Goal: Task Accomplishment & Management: Complete application form

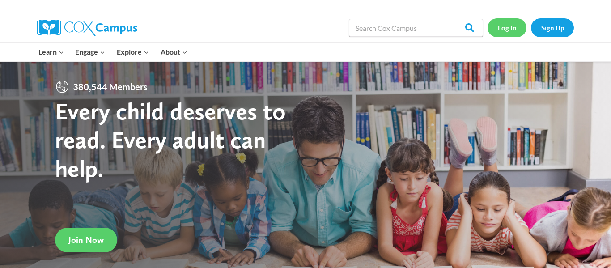
click at [512, 26] on link "Log In" at bounding box center [507, 27] width 39 height 18
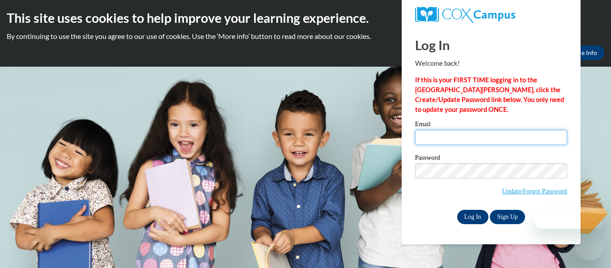
type input "riley.williamson26@buckeyehillscc.net"
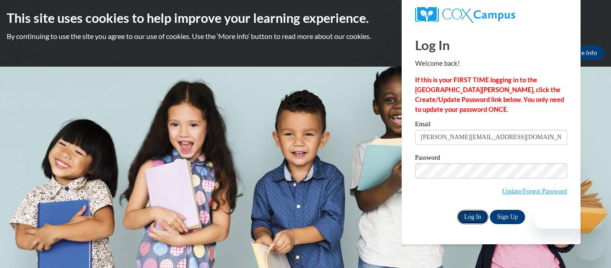
click at [478, 219] on input "Log In" at bounding box center [472, 217] width 31 height 14
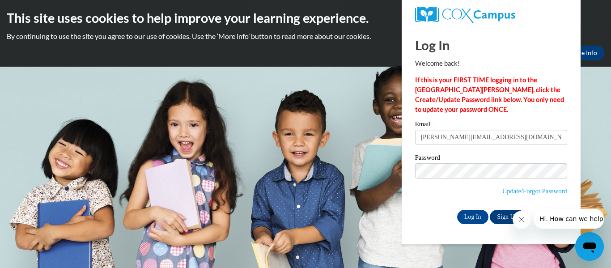
click at [524, 223] on button "Close message from company" at bounding box center [522, 220] width 18 height 18
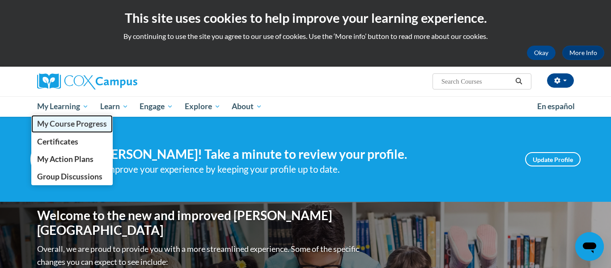
click at [76, 122] on span "My Course Progress" at bounding box center [72, 123] width 70 height 9
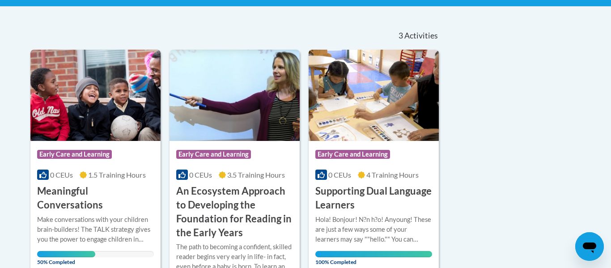
scroll to position [183, 0]
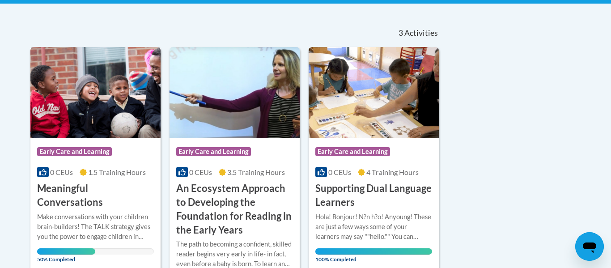
click at [123, 113] on img at bounding box center [95, 92] width 130 height 91
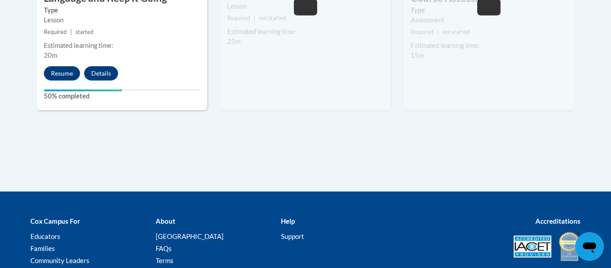
scroll to position [675, 0]
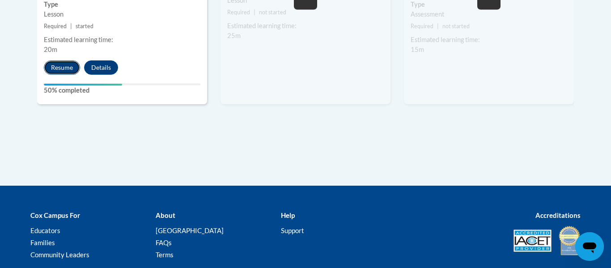
click at [69, 68] on button "Resume" at bounding box center [62, 67] width 36 height 14
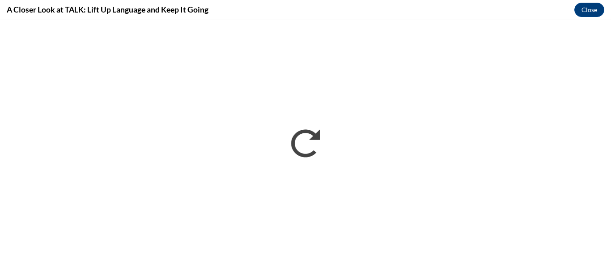
scroll to position [0, 0]
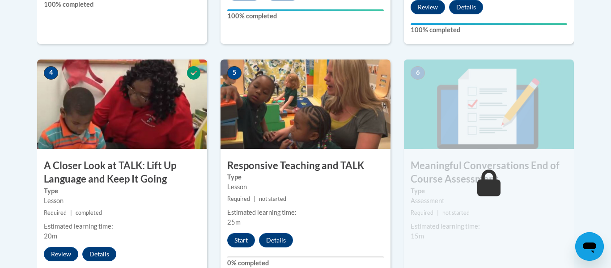
scroll to position [490, 0]
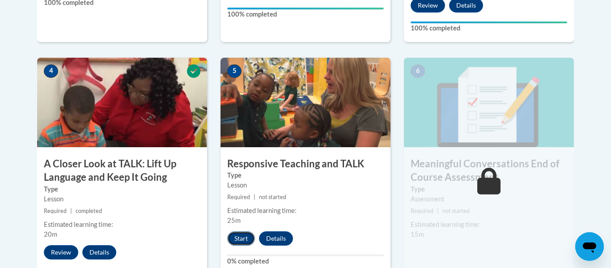
click at [245, 237] on button "Start" at bounding box center [241, 238] width 28 height 14
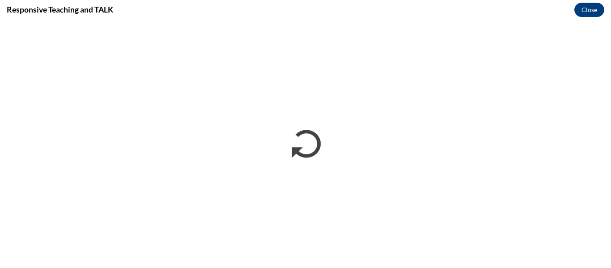
scroll to position [0, 0]
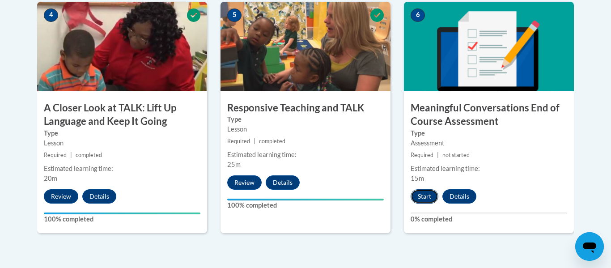
click at [417, 198] on button "Start" at bounding box center [425, 196] width 28 height 14
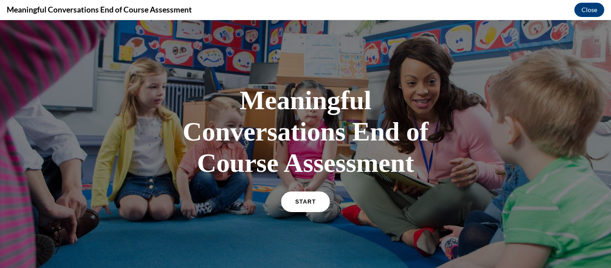
click at [306, 196] on link "START" at bounding box center [305, 202] width 49 height 21
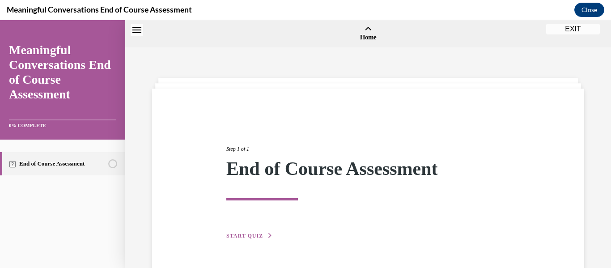
scroll to position [28, 0]
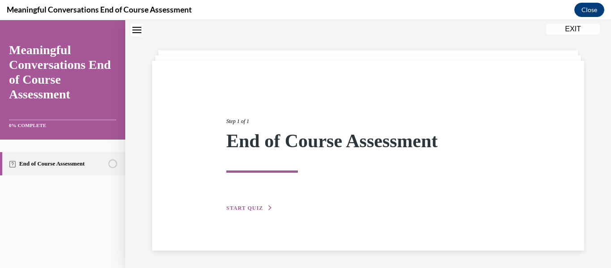
click at [272, 208] on div "Step 1 of 1 End of Course Assessment START QUIZ" at bounding box center [368, 155] width 297 height 116
click at [258, 208] on span "START QUIZ" at bounding box center [244, 208] width 37 height 6
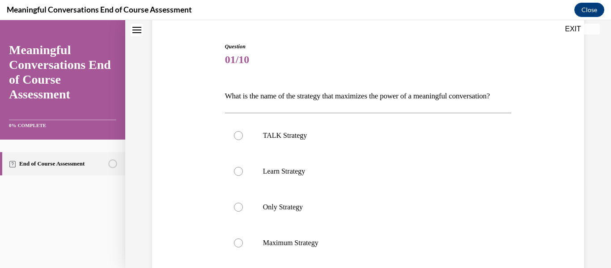
scroll to position [94, 0]
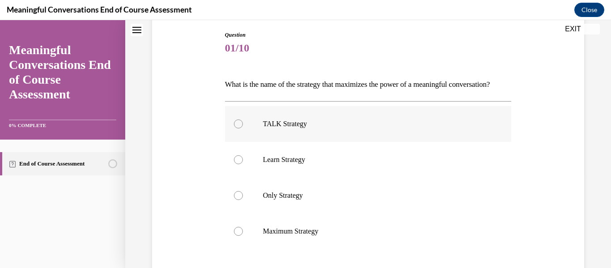
click at [297, 142] on label "TALK Strategy" at bounding box center [368, 124] width 287 height 36
click at [243, 128] on input "TALK Strategy" at bounding box center [238, 123] width 9 height 9
radio input "true"
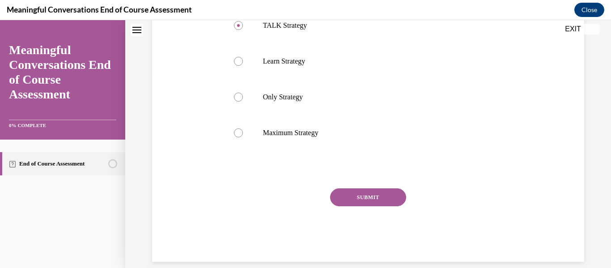
click at [361, 206] on button "SUBMIT" at bounding box center [368, 197] width 76 height 18
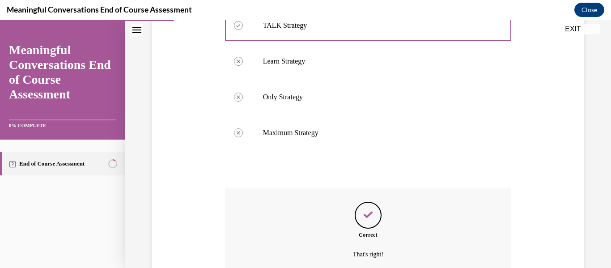
scroll to position [291, 0]
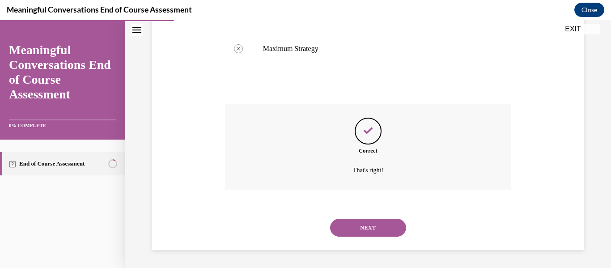
click at [357, 234] on button "NEXT" at bounding box center [368, 228] width 76 height 18
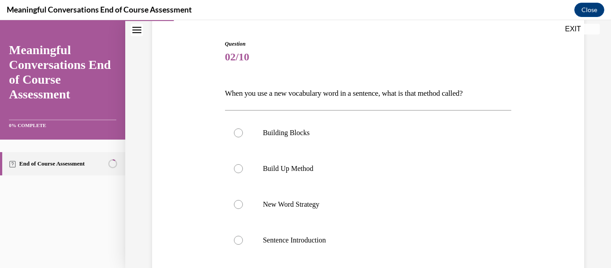
scroll to position [84, 0]
click at [328, 163] on label "Build Up Method" at bounding box center [368, 169] width 287 height 36
click at [243, 165] on input "Build Up Method" at bounding box center [238, 169] width 9 height 9
radio input "true"
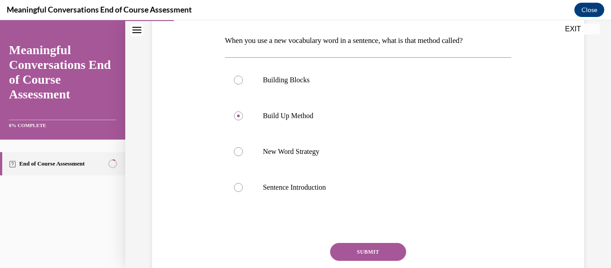
click at [361, 243] on button "SUBMIT" at bounding box center [368, 252] width 76 height 18
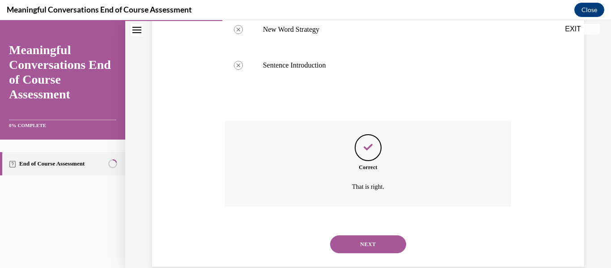
scroll to position [276, 0]
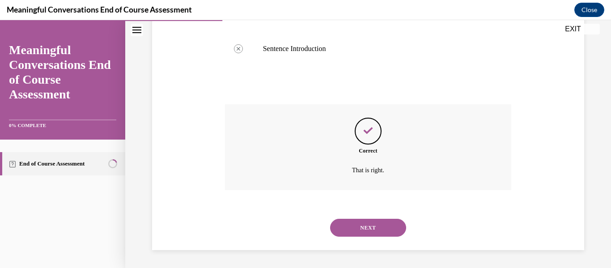
click at [362, 242] on div "NEXT" at bounding box center [368, 228] width 287 height 36
click at [357, 230] on button "NEXT" at bounding box center [368, 228] width 76 height 18
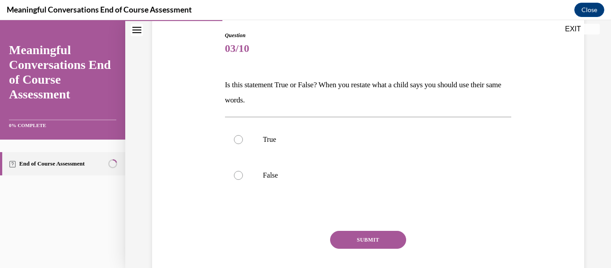
scroll to position [98, 0]
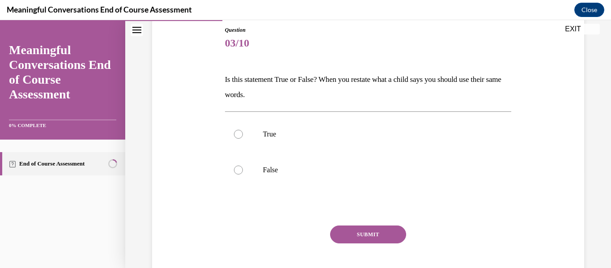
click at [340, 180] on label "False" at bounding box center [368, 170] width 287 height 36
click at [243, 175] on input "False" at bounding box center [238, 170] width 9 height 9
radio input "true"
click at [358, 233] on button "SUBMIT" at bounding box center [368, 235] width 76 height 18
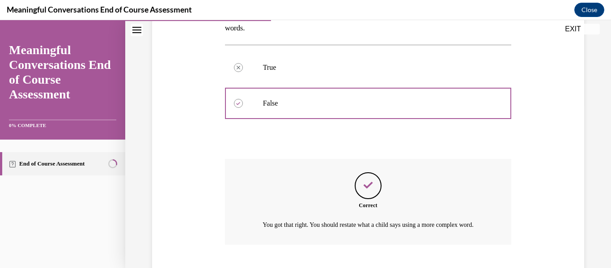
scroll to position [230, 0]
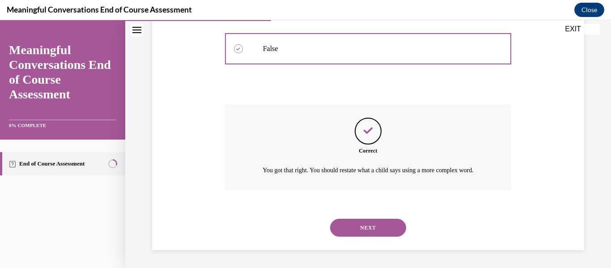
click at [357, 230] on button "NEXT" at bounding box center [368, 228] width 76 height 18
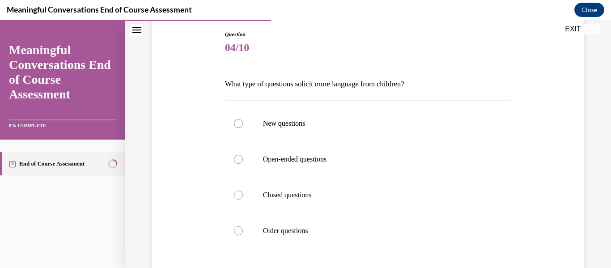
scroll to position [95, 0]
click at [336, 159] on p "Open-ended questions" at bounding box center [376, 158] width 226 height 9
click at [243, 159] on input "Open-ended questions" at bounding box center [238, 158] width 9 height 9
radio input "true"
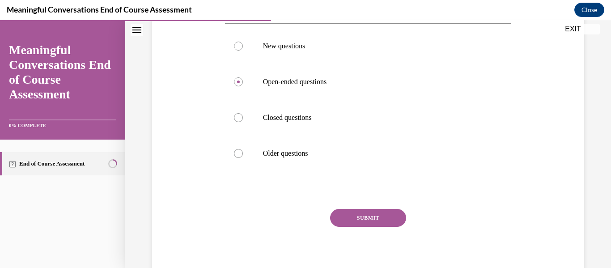
scroll to position [179, 0]
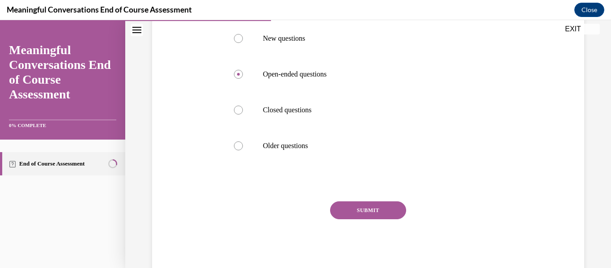
click at [351, 208] on button "SUBMIT" at bounding box center [368, 210] width 76 height 18
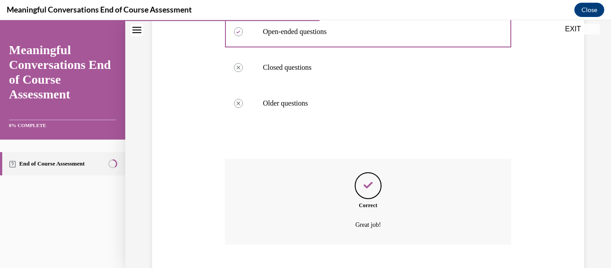
scroll to position [276, 0]
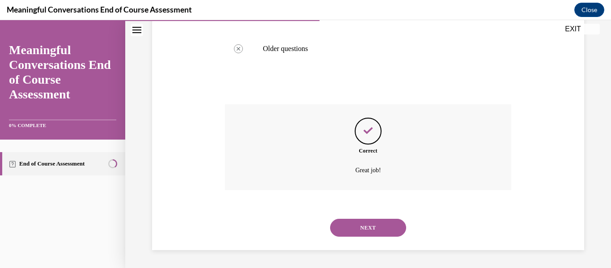
click at [359, 226] on button "NEXT" at bounding box center [368, 228] width 76 height 18
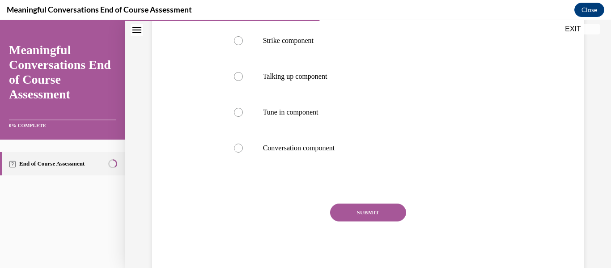
scroll to position [196, 0]
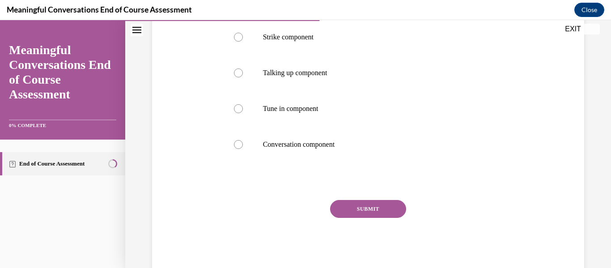
click at [319, 109] on p "Tune in component" at bounding box center [376, 108] width 226 height 9
click at [243, 109] on input "Tune in component" at bounding box center [238, 108] width 9 height 9
radio input "true"
click at [351, 204] on button "SUBMIT" at bounding box center [368, 209] width 76 height 18
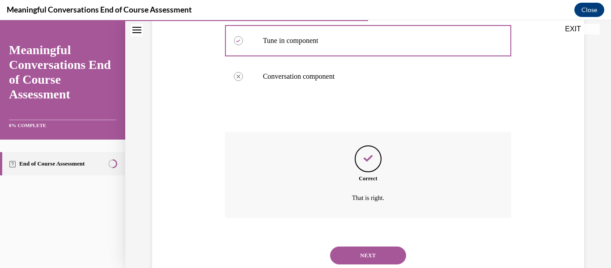
scroll to position [291, 0]
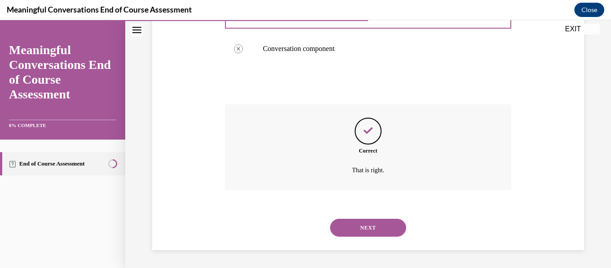
click at [358, 233] on button "NEXT" at bounding box center [368, 228] width 76 height 18
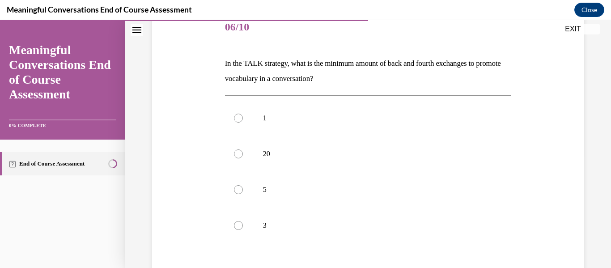
scroll to position [130, 0]
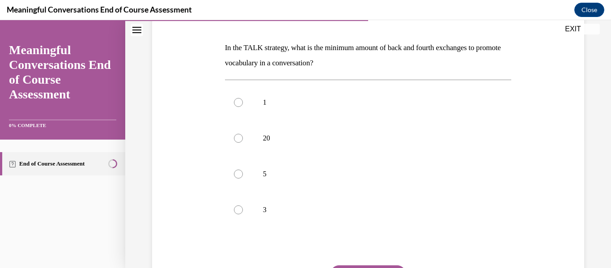
click at [338, 168] on label "5" at bounding box center [368, 174] width 287 height 36
click at [243, 170] on input "5" at bounding box center [238, 174] width 9 height 9
radio input "true"
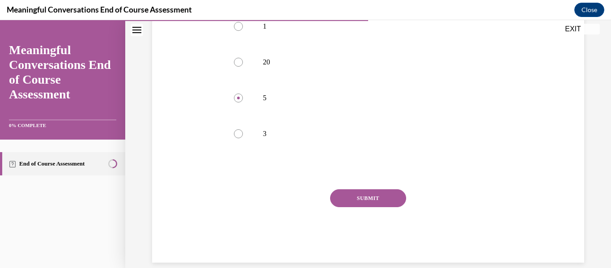
scroll to position [219, 0]
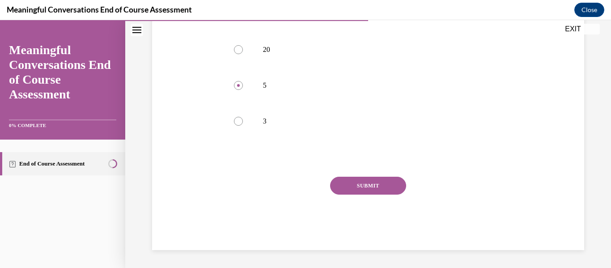
click at [343, 179] on button "SUBMIT" at bounding box center [368, 186] width 76 height 18
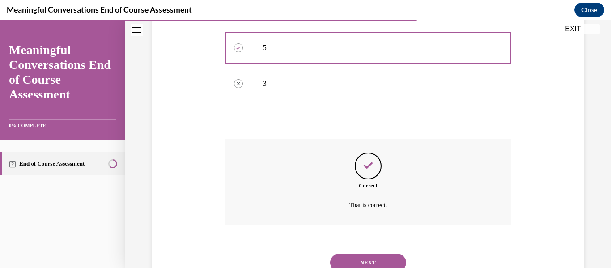
scroll to position [291, 0]
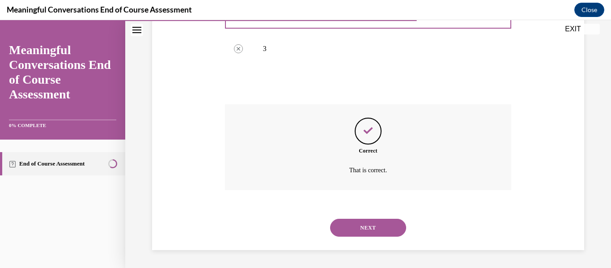
click at [347, 223] on button "NEXT" at bounding box center [368, 228] width 76 height 18
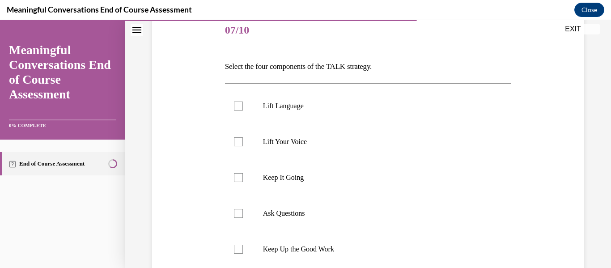
scroll to position [114, 0]
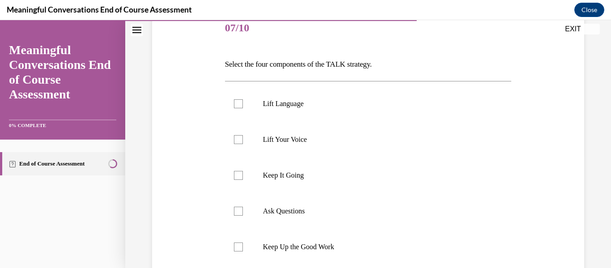
click at [363, 144] on p "Lift Your Voice" at bounding box center [376, 139] width 226 height 9
click at [243, 144] on input "Lift Your Voice" at bounding box center [238, 139] width 9 height 9
checkbox input "true"
click at [372, 175] on p "Keep It Going" at bounding box center [376, 175] width 226 height 9
click at [243, 175] on input "Keep It Going" at bounding box center [238, 175] width 9 height 9
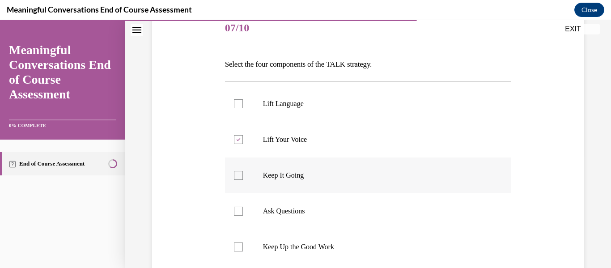
checkbox input "true"
click at [380, 210] on p "Ask Questions" at bounding box center [376, 211] width 226 height 9
click at [243, 210] on input "Ask Questions" at bounding box center [238, 211] width 9 height 9
checkbox input "true"
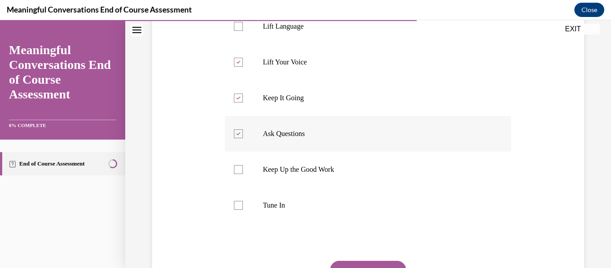
scroll to position [192, 0]
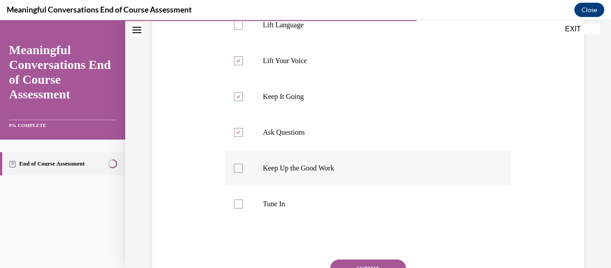
click at [347, 181] on label "Keep Up the Good Work" at bounding box center [368, 168] width 287 height 36
click at [243, 173] on input "Keep Up the Good Work" at bounding box center [238, 168] width 9 height 9
checkbox input "true"
click at [353, 198] on label "Tune In" at bounding box center [368, 204] width 287 height 36
click at [243, 200] on input "Tune In" at bounding box center [238, 204] width 9 height 9
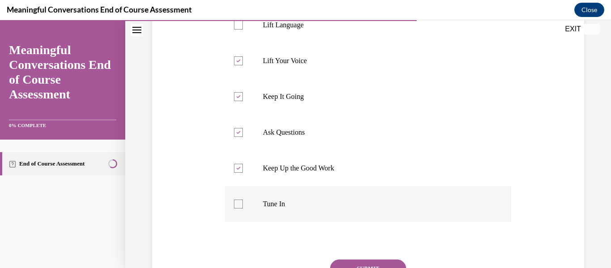
checkbox input "true"
click at [375, 267] on button "SUBMIT" at bounding box center [368, 269] width 76 height 18
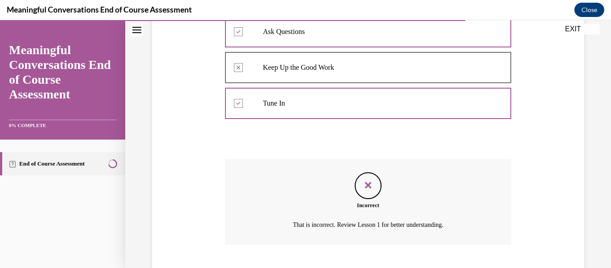
scroll to position [348, 0]
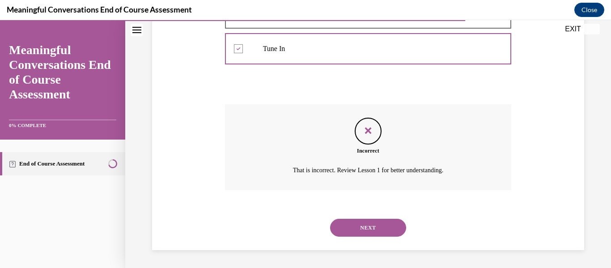
click at [369, 232] on button "NEXT" at bounding box center [368, 228] width 76 height 18
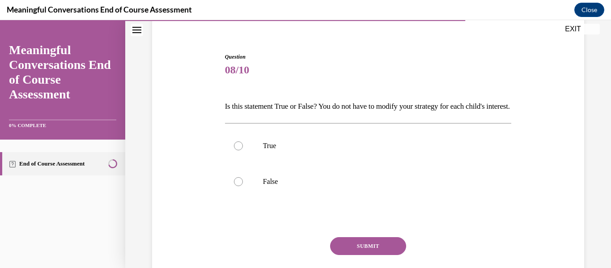
scroll to position [73, 0]
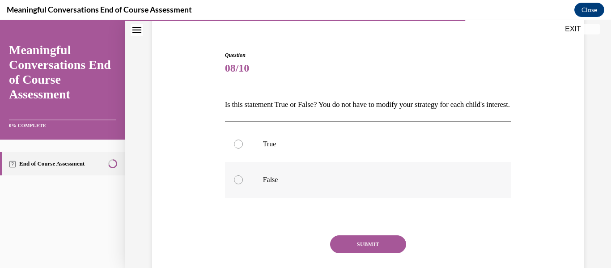
click at [340, 188] on label "False" at bounding box center [368, 180] width 287 height 36
click at [243, 184] on input "False" at bounding box center [238, 179] width 9 height 9
radio input "true"
click at [349, 253] on button "SUBMIT" at bounding box center [368, 244] width 76 height 18
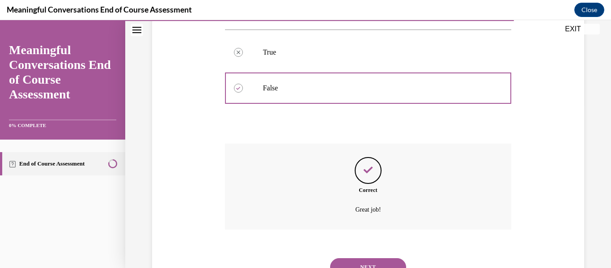
scroll to position [220, 0]
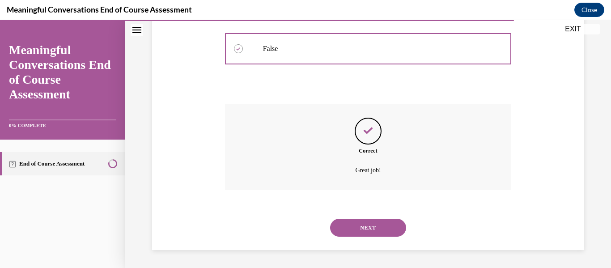
click at [346, 224] on button "NEXT" at bounding box center [368, 228] width 76 height 18
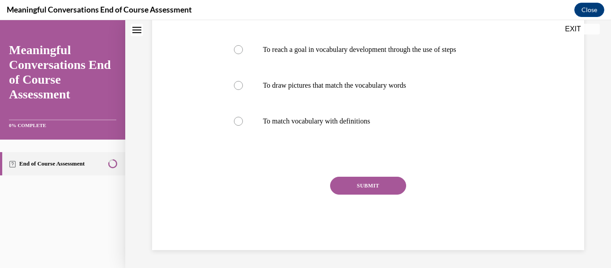
scroll to position [0, 0]
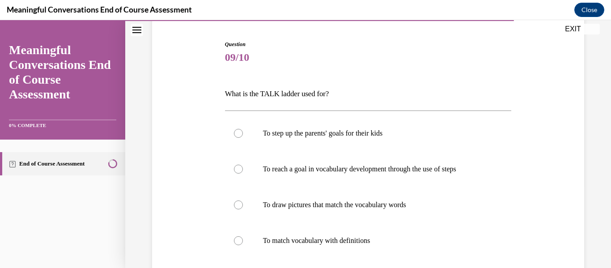
click at [338, 166] on p "To reach a goal in vocabulary development through the use of steps" at bounding box center [376, 169] width 226 height 9
click at [243, 166] on input "To reach a goal in vocabulary development through the use of steps" at bounding box center [238, 169] width 9 height 9
radio input "true"
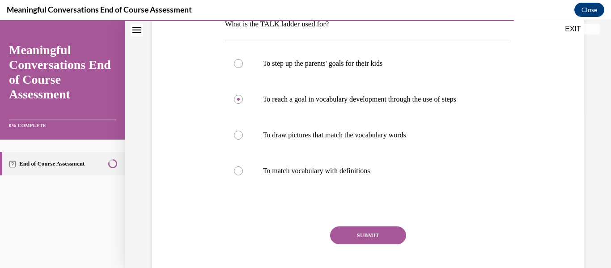
scroll to position [155, 0]
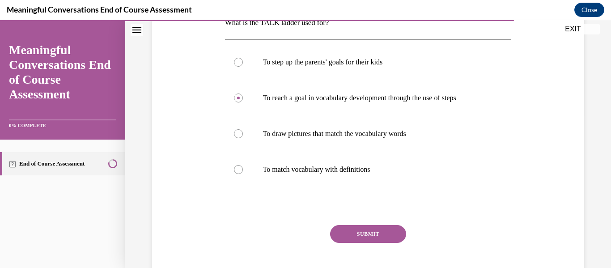
click at [365, 233] on button "SUBMIT" at bounding box center [368, 234] width 76 height 18
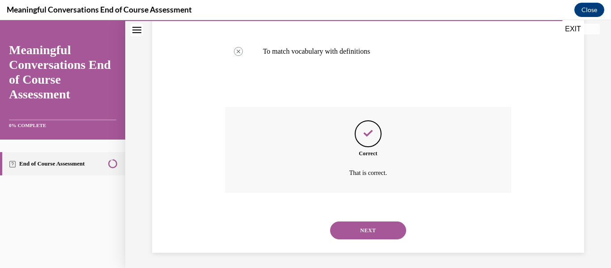
scroll to position [272, 0]
click at [364, 234] on button "NEXT" at bounding box center [368, 231] width 76 height 18
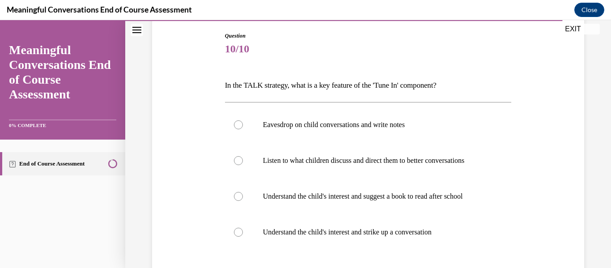
scroll to position [98, 0]
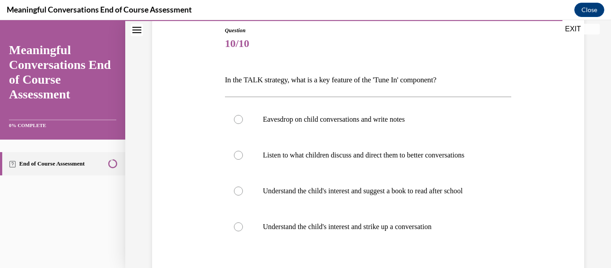
click at [357, 152] on p "Listen to what children discuss and direct them to better conversations" at bounding box center [376, 155] width 226 height 9
click at [243, 152] on input "Listen to what children discuss and direct them to better conversations" at bounding box center [238, 155] width 9 height 9
radio input "true"
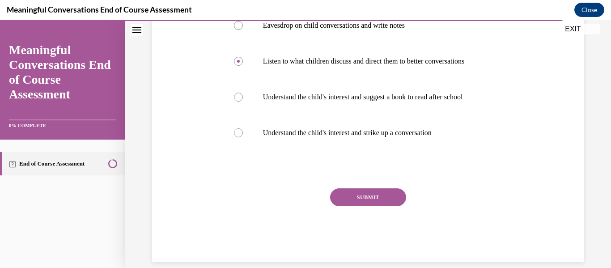
scroll to position [192, 0]
click at [351, 106] on label "Understand the child's interest and suggest a book to read after school" at bounding box center [368, 97] width 287 height 36
click at [243, 102] on input "Understand the child's interest and suggest a book to read after school" at bounding box center [238, 97] width 9 height 9
radio input "true"
click at [353, 134] on p "Understand the child's interest and strike up a conversation" at bounding box center [376, 132] width 226 height 9
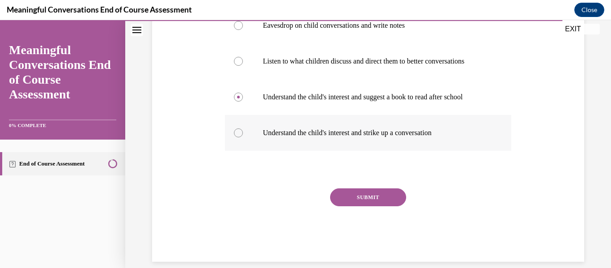
click at [243, 134] on input "Understand the child's interest and strike up a conversation" at bounding box center [238, 132] width 9 height 9
radio input "true"
click at [359, 191] on button "SUBMIT" at bounding box center [368, 197] width 76 height 18
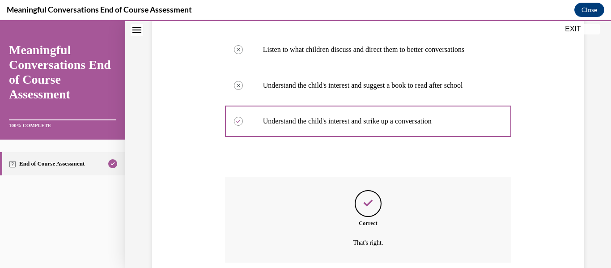
scroll to position [276, 0]
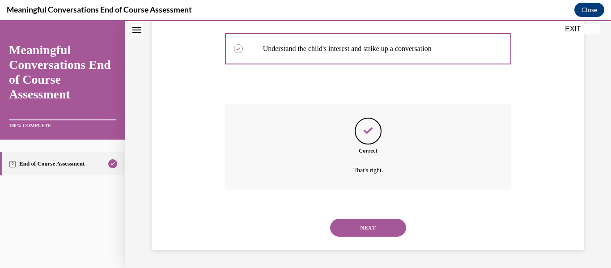
click at [373, 227] on button "NEXT" at bounding box center [368, 228] width 76 height 18
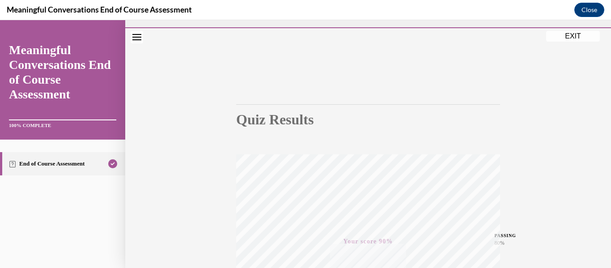
click at [563, 37] on div "EXIT Meaningful Conversations End of Course Assessment 100% COMPLETE End of Cou…" at bounding box center [305, 144] width 611 height 248
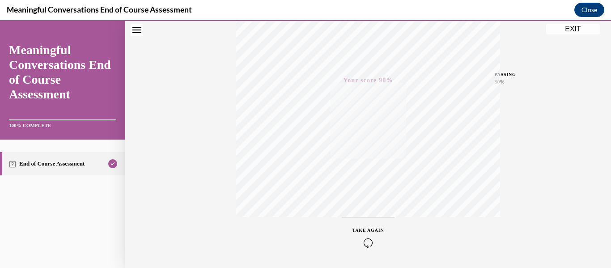
scroll to position [211, 0]
click at [561, 34] on button "EXIT" at bounding box center [573, 29] width 54 height 11
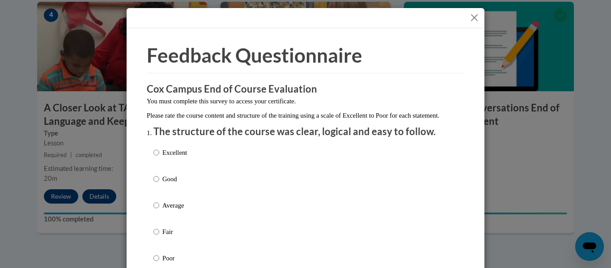
click at [481, 17] on div at bounding box center [306, 18] width 358 height 20
click at [476, 18] on button "Close" at bounding box center [474, 17] width 11 height 11
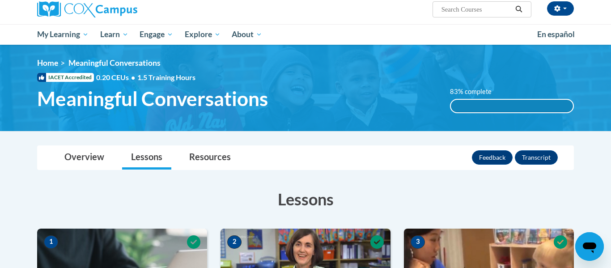
scroll to position [71, 0]
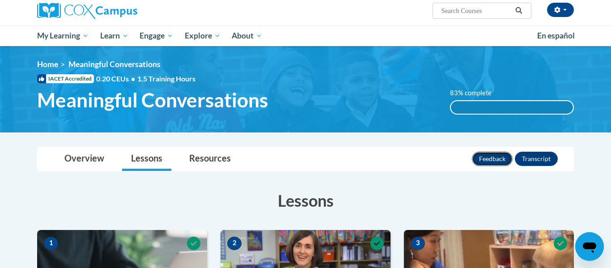
click at [480, 158] on button "Feedback" at bounding box center [492, 159] width 41 height 14
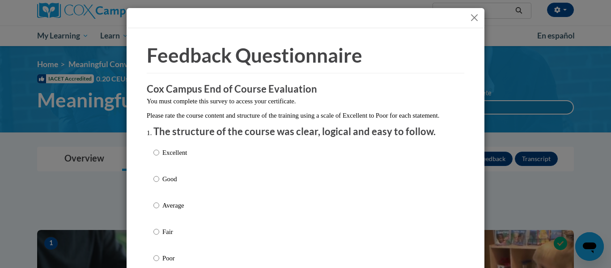
click at [154, 184] on input "Good" at bounding box center [156, 179] width 6 height 10
radio input "true"
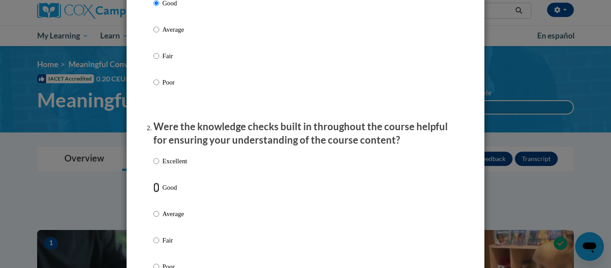
click at [156, 192] on input "Good" at bounding box center [156, 188] width 6 height 10
radio input "true"
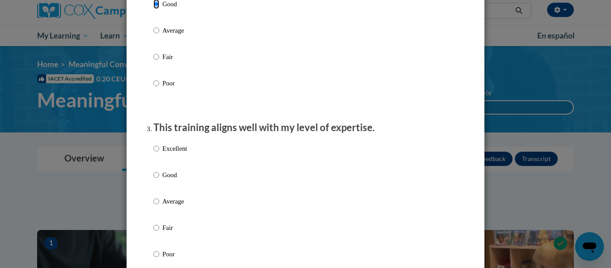
scroll to position [362, 0]
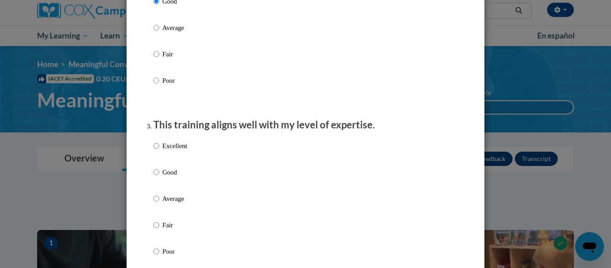
click at [154, 187] on label "Good" at bounding box center [170, 179] width 34 height 24
click at [154, 177] on input "Good" at bounding box center [156, 172] width 6 height 10
radio input "true"
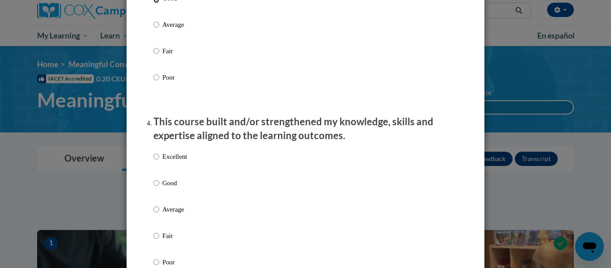
scroll to position [536, 0]
click at [154, 187] on input "Good" at bounding box center [156, 183] width 6 height 10
radio input "true"
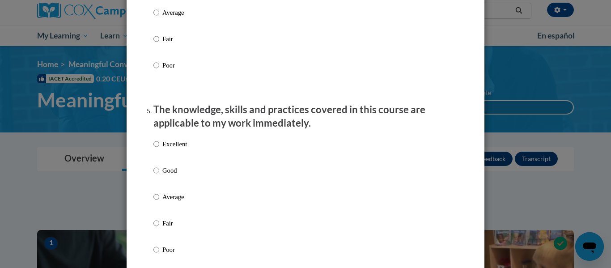
click at [163, 202] on p "Average" at bounding box center [174, 197] width 25 height 10
click at [159, 202] on input "Average" at bounding box center [156, 197] width 6 height 10
radio input "true"
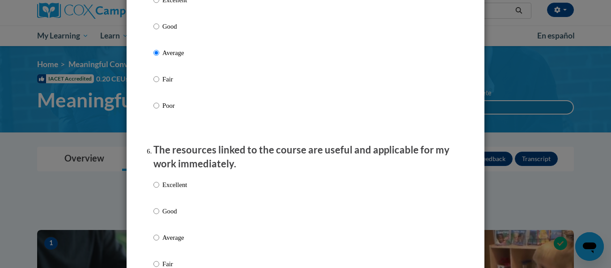
click at [163, 204] on label "Excellent" at bounding box center [170, 192] width 34 height 24
click at [159, 190] on input "Excellent" at bounding box center [156, 185] width 6 height 10
radio input "true"
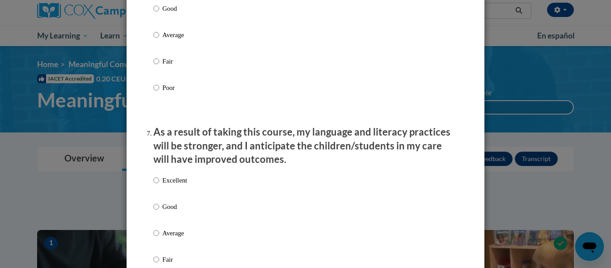
scroll to position [1080, 0]
click at [163, 208] on div "Excellent Good Average Fair Poor" at bounding box center [170, 239] width 34 height 139
click at [166, 211] on p "Good" at bounding box center [174, 206] width 25 height 10
click at [159, 211] on input "Good" at bounding box center [156, 206] width 6 height 10
radio input "true"
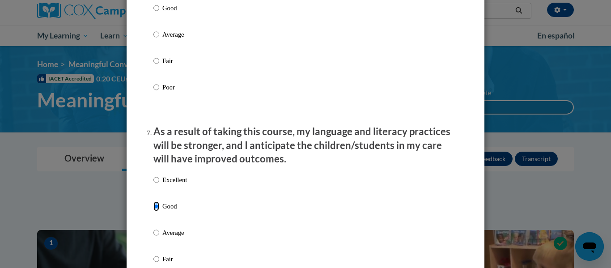
scroll to position [1591, 0]
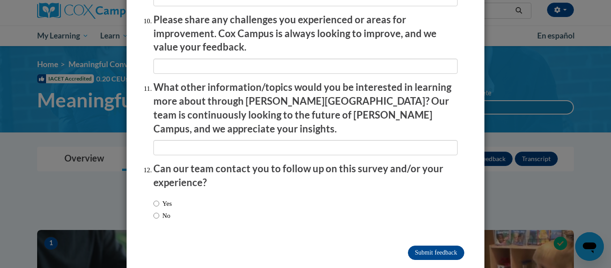
click at [162, 211] on label "No" at bounding box center [161, 216] width 17 height 10
click at [159, 211] on input "No" at bounding box center [156, 216] width 6 height 10
radio input "true"
click at [438, 246] on input "Submit feedback" at bounding box center [436, 253] width 56 height 14
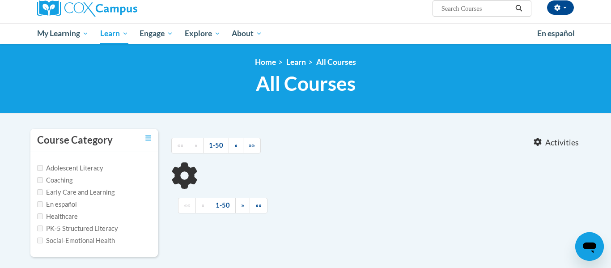
click at [61, 192] on label "Early Care and Learning" at bounding box center [75, 192] width 77 height 10
click at [43, 192] on input "Early Care and Learning" at bounding box center [40, 192] width 6 height 6
checkbox input "true"
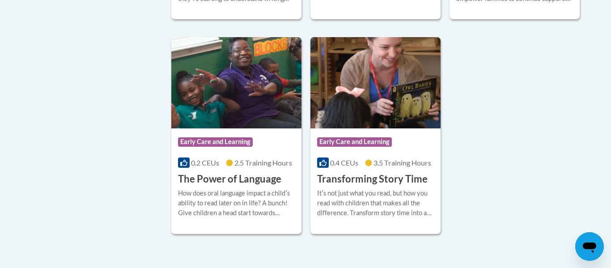
scroll to position [1124, 0]
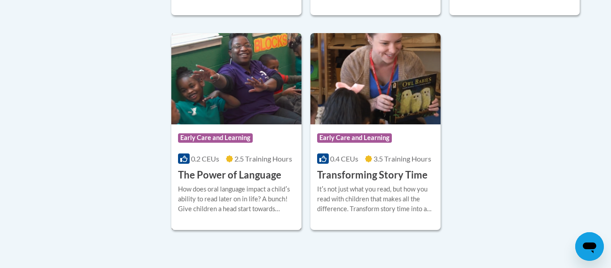
click at [274, 100] on img at bounding box center [236, 78] width 130 height 91
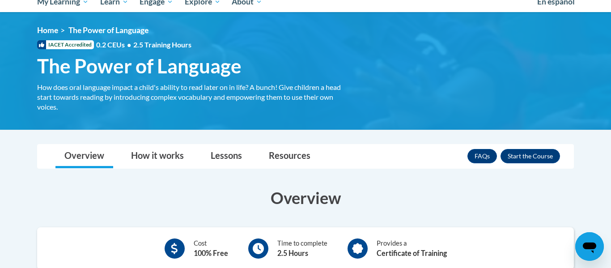
scroll to position [171, 0]
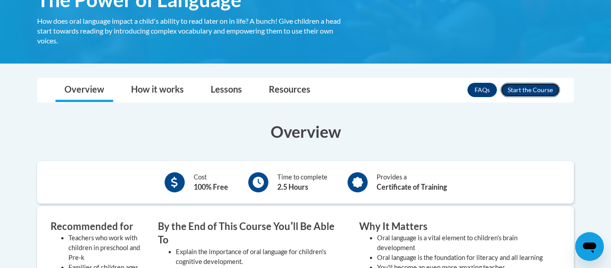
click at [544, 97] on button "Enroll" at bounding box center [531, 90] width 60 height 14
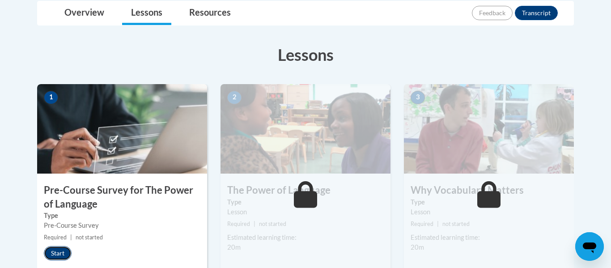
click at [51, 257] on button "Start" at bounding box center [58, 253] width 28 height 14
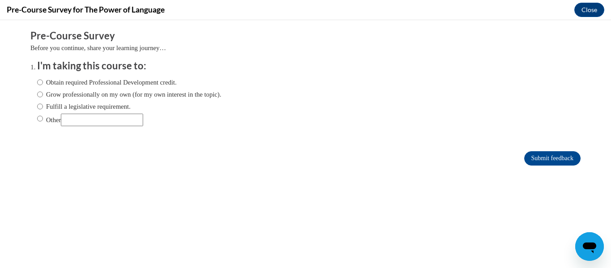
click at [100, 84] on label "Obtain required Professional Development credit." at bounding box center [107, 82] width 140 height 10
click at [43, 84] on input "Obtain required Professional Development credit." at bounding box center [40, 82] width 6 height 10
radio input "true"
click at [544, 164] on input "Submit feedback" at bounding box center [552, 158] width 56 height 14
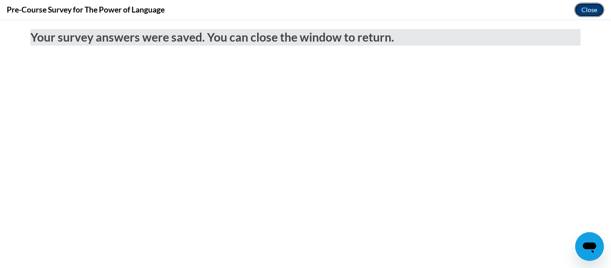
click at [599, 10] on button "Close" at bounding box center [590, 10] width 30 height 14
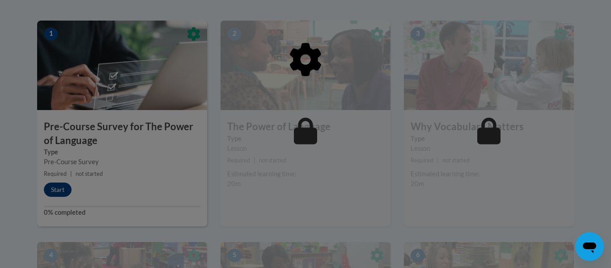
scroll to position [281, 0]
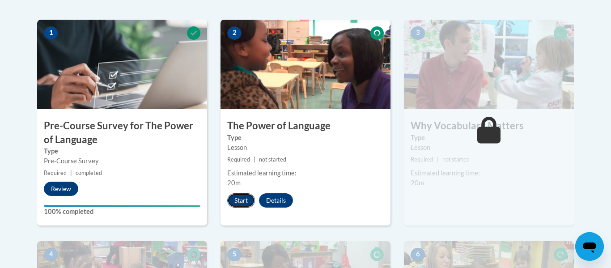
click at [242, 204] on button "Start" at bounding box center [241, 200] width 28 height 14
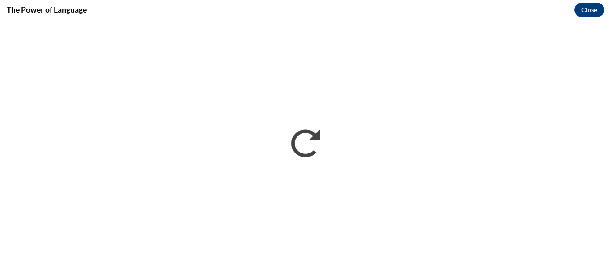
scroll to position [0, 0]
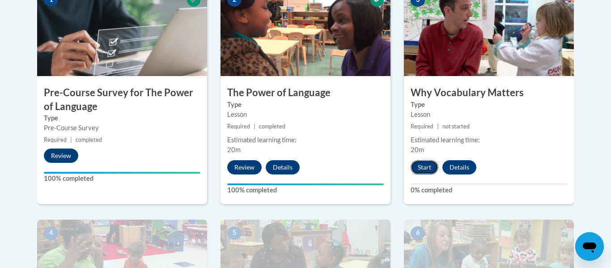
click at [430, 169] on button "Start" at bounding box center [425, 167] width 28 height 14
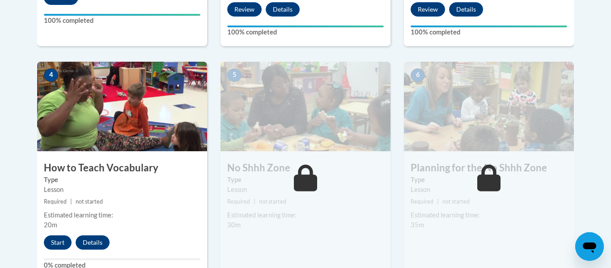
scroll to position [472, 0]
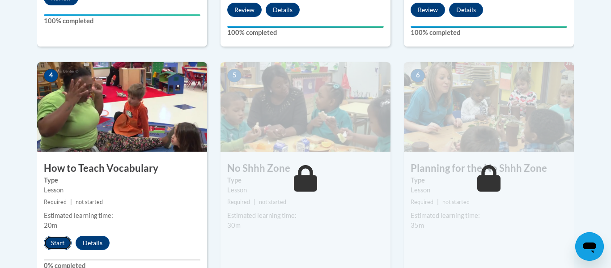
click at [51, 243] on button "Start" at bounding box center [58, 243] width 28 height 14
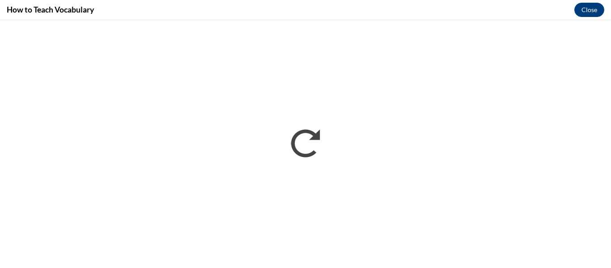
scroll to position [0, 0]
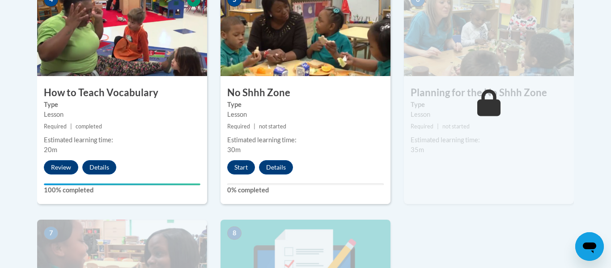
scroll to position [549, 0]
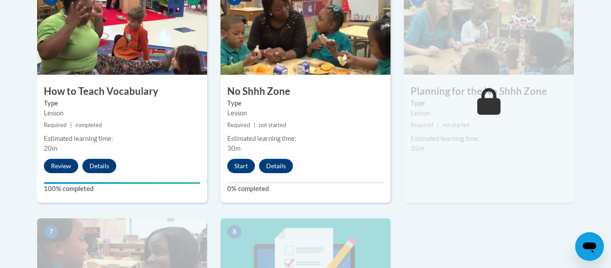
click at [300, 195] on div "5 No [GEOGRAPHIC_DATA] Type Lesson Required | not started Estimated learning ti…" at bounding box center [306, 93] width 170 height 217
click at [249, 164] on button "Start" at bounding box center [241, 166] width 28 height 14
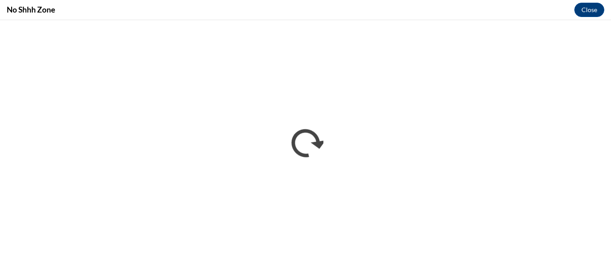
scroll to position [0, 0]
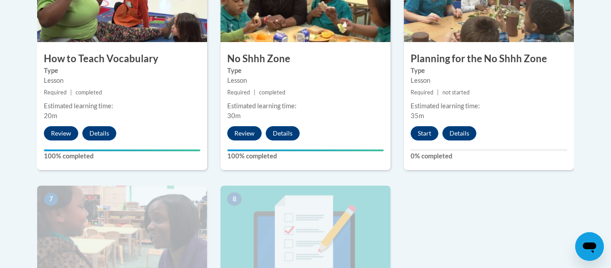
scroll to position [577, 0]
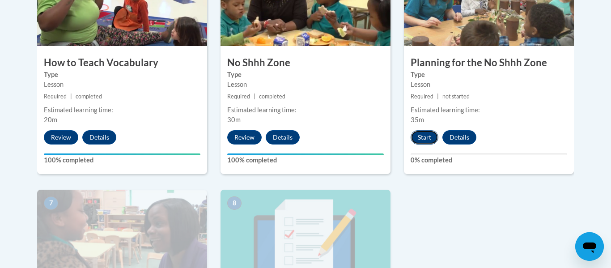
click at [420, 139] on button "Start" at bounding box center [425, 137] width 28 height 14
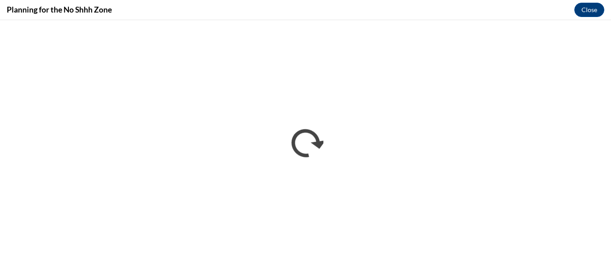
scroll to position [0, 0]
